Goal: Task Accomplishment & Management: Manage account settings

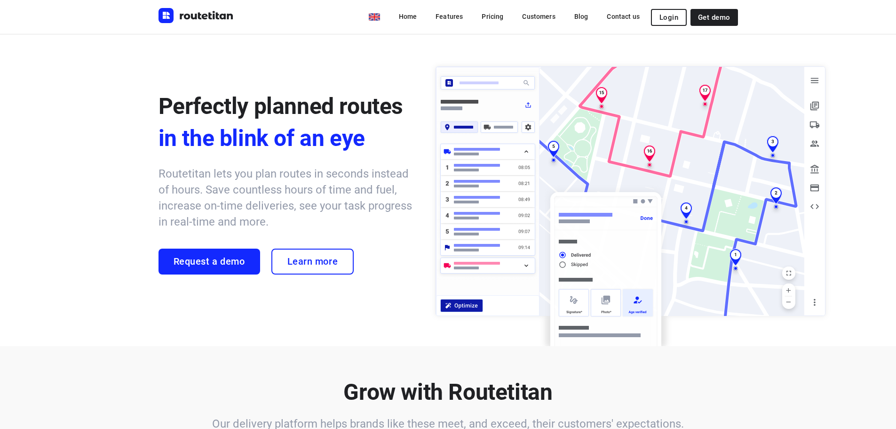
click at [668, 8] on div "Home Features Pricing Customers Blog Contact us Login Get demo" at bounding box center [449, 17] width 580 height 34
click at [666, 14] on span "Login" at bounding box center [669, 18] width 19 height 8
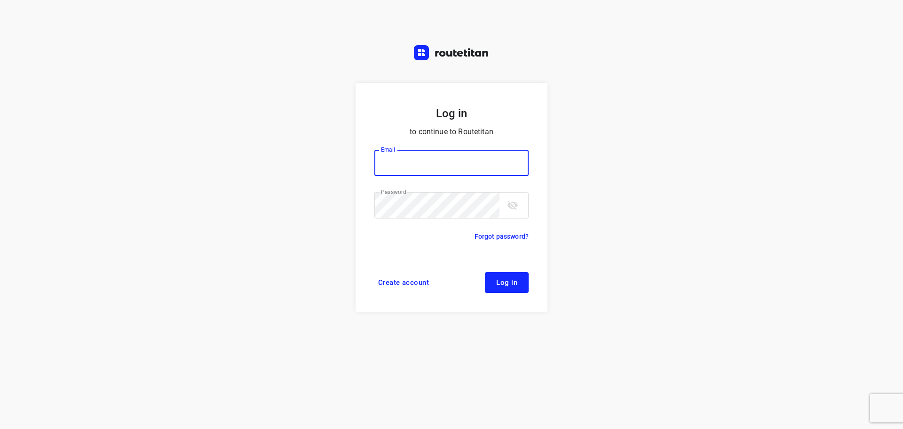
type input "remco@fruitopjewerk.nl"
click at [503, 284] on span "Log in" at bounding box center [506, 282] width 21 height 8
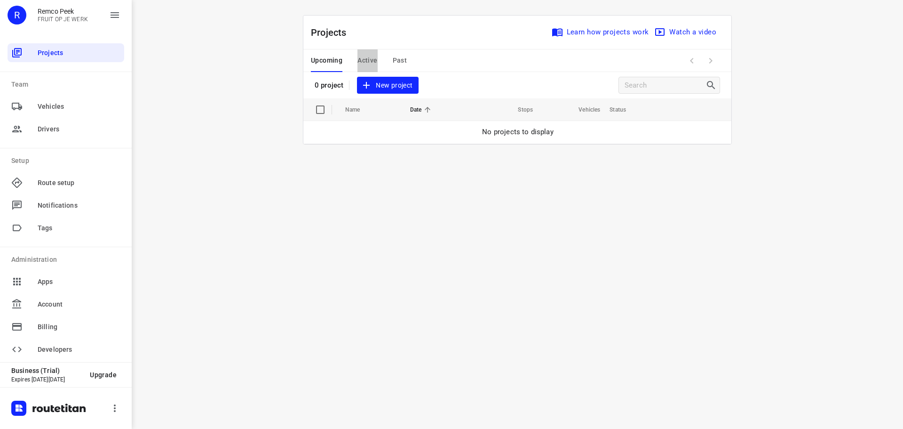
click at [374, 56] on span "Active" at bounding box center [368, 61] width 20 height 12
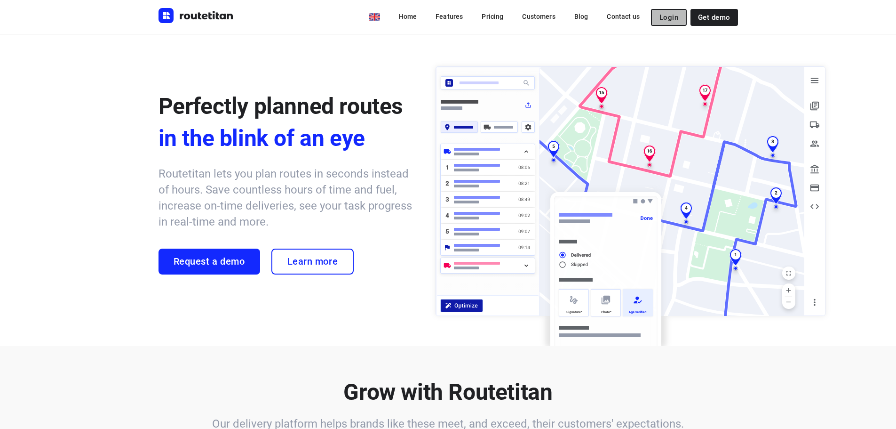
click at [676, 23] on button "Login" at bounding box center [669, 17] width 36 height 17
